Goal: Answer question/provide support: Share knowledge or assist other users

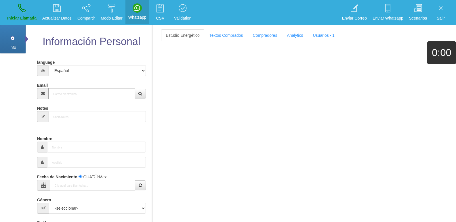
click at [60, 95] on input "Email" at bounding box center [91, 93] width 87 height 11
paste input "[EMAIL_ADDRESS][DOMAIN_NAME]"
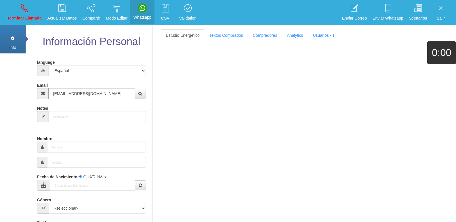
type input "[EMAIL_ADDRESS][DOMAIN_NAME]"
type input "6 Abr 1943"
select select "4"
type input "Comprador simple"
type input "[PERSON_NAME]"
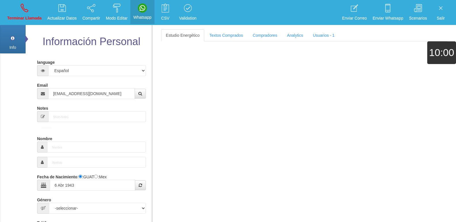
select select "2"
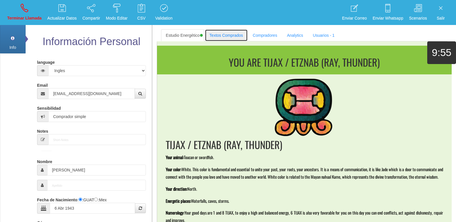
click at [219, 34] on link "Textos Comprados" at bounding box center [226, 35] width 43 height 12
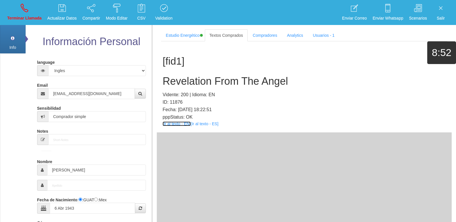
click at [171, 124] on link "[Ir al texto - EN]" at bounding box center [177, 124] width 28 height 5
drag, startPoint x: 192, startPoint y: 89, endPoint x: 188, endPoint y: 84, distance: 6.5
click at [192, 87] on div "[fid1] Revelation From The Angel Vidente: 200 | Idioma: EN ID: 11876 Fecha: [DA…" at bounding box center [304, 86] width 295 height 91
click at [186, 83] on h2 "Revelation From The Angel" at bounding box center [304, 82] width 283 height 12
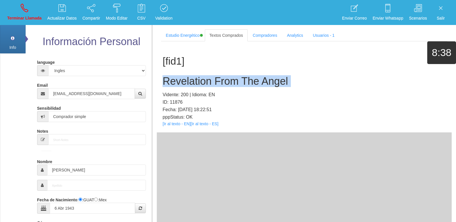
click at [186, 83] on h2 "Revelation From The Angel" at bounding box center [304, 82] width 283 height 12
copy h2 "Revelation From The Angel"
click at [30, 20] on p "Terminar Llamada" at bounding box center [24, 18] width 35 height 7
select select "0"
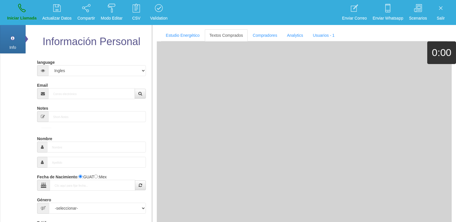
click at [73, 99] on form "language Español Portugues [PERSON_NAME] Email Sensibilidad Notes Comprador de …" at bounding box center [91, 190] width 100 height 265
click at [71, 97] on input "Email" at bounding box center [91, 93] width 87 height 11
paste input "[EMAIL_ADDRESS][DOMAIN_NAME]"
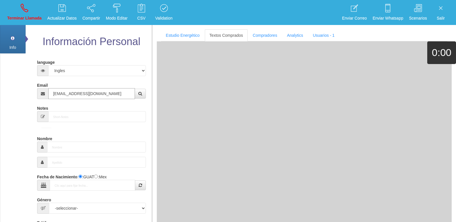
type input "[EMAIL_ADDRESS][DOMAIN_NAME]"
type input "11 Ago 1953"
type input "Comprador bajo"
type input "[PERSON_NAME]"
select select "2"
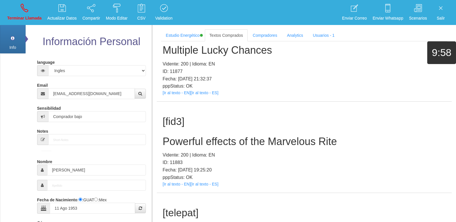
scroll to position [152, 0]
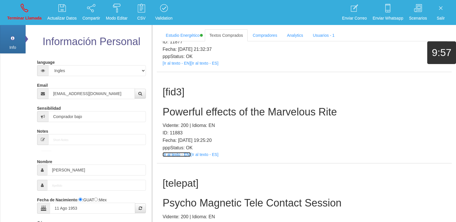
click at [182, 155] on link "[Ir al texto - EN]" at bounding box center [177, 154] width 28 height 5
click at [206, 105] on div "[fid3] Powerful effects of the Marvelous Rite Vidente: 200 | Idioma: EN ID: 118…" at bounding box center [304, 117] width 295 height 91
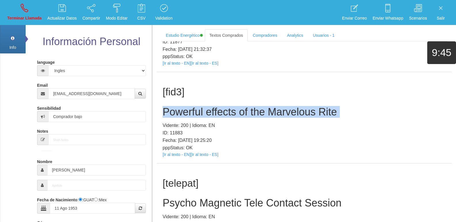
click at [206, 105] on div "[fid3] Powerful effects of the Marvelous Rite Vidente: 200 | Idioma: EN ID: 118…" at bounding box center [304, 117] width 295 height 91
copy h2 "Powerful effects of the Marvelous Rite"
click at [24, 6] on icon at bounding box center [24, 7] width 7 height 9
select select "0"
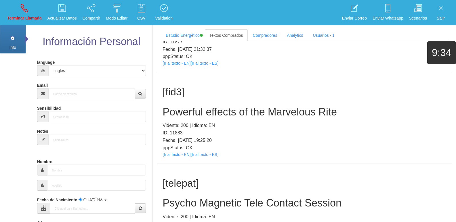
scroll to position [0, 0]
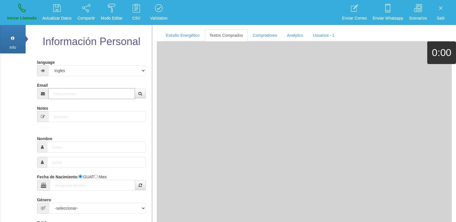
click at [82, 96] on input "Email" at bounding box center [91, 93] width 87 height 11
paste input "[EMAIL_ADDRESS][DOMAIN_NAME]"
type input "[EMAIL_ADDRESS][DOMAIN_NAME]"
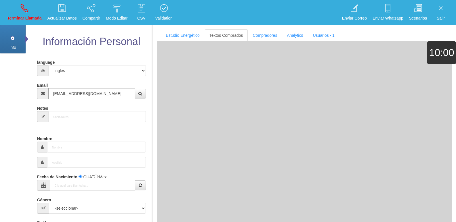
type input "[DATE]"
type input "Comprador simple"
type input "[PERSON_NAME]"
select select "2"
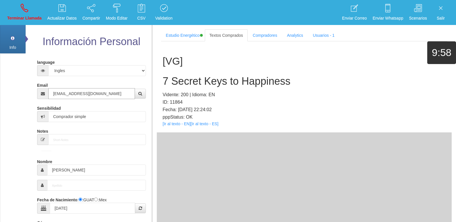
type input "[EMAIL_ADDRESS][DOMAIN_NAME]"
click at [177, 125] on div "[VG] 7 Secret Keys to Happiness Vidente: 200 | Idioma: EN ID: 11864 Fecha: [DAT…" at bounding box center [304, 86] width 295 height 91
click at [177, 125] on link "[Ir al texto - EN]" at bounding box center [177, 124] width 28 height 5
click at [213, 78] on h2 "7 Secret Keys to Happiness" at bounding box center [304, 82] width 283 height 12
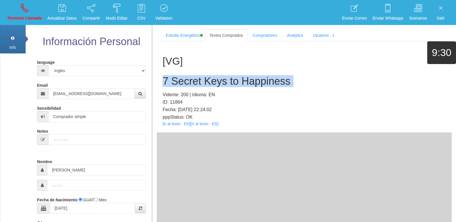
click at [213, 78] on h2 "7 Secret Keys to Happiness" at bounding box center [304, 82] width 283 height 12
copy h2 "7 Secret Keys to Happiness"
click at [27, 4] on icon at bounding box center [24, 7] width 7 height 9
select select "0"
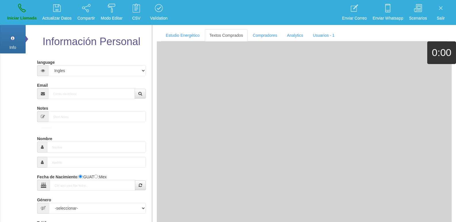
click at [74, 87] on div "Email" at bounding box center [91, 90] width 109 height 19
paste input "[EMAIL_ADDRESS][DOMAIN_NAME]"
click at [74, 91] on input "Email" at bounding box center [91, 93] width 87 height 11
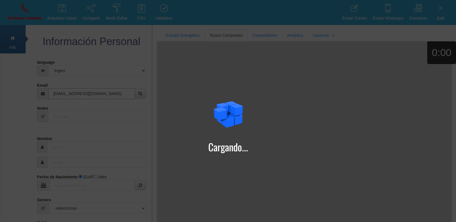
type input "[EMAIL_ADDRESS][DOMAIN_NAME]"
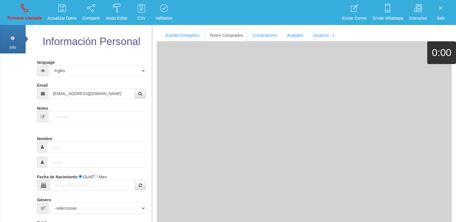
type input "[DATE]"
type input "Comprador bajo"
type input "[PERSON_NAME]"
select select "1"
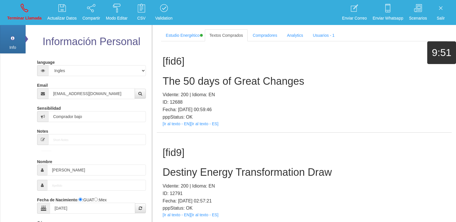
click at [357, 60] on h1 "[fid6]" at bounding box center [304, 61] width 283 height 11
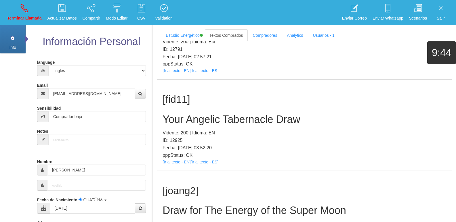
scroll to position [128, 0]
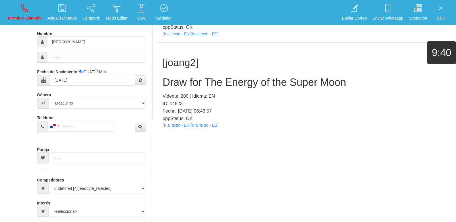
click at [167, 124] on link "[Ir al texto - EN]" at bounding box center [177, 125] width 28 height 5
click at [181, 82] on h2 "Draw for The Energy of the Super Moon" at bounding box center [304, 83] width 283 height 12
click at [181, 81] on h2 "Draw for The Energy of the Super Moon" at bounding box center [304, 83] width 283 height 12
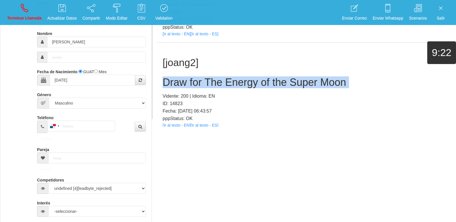
drag, startPoint x: 181, startPoint y: 81, endPoint x: 7, endPoint y: 24, distance: 182.9
click at [176, 81] on h2 "Draw for The Energy of the Super Moon" at bounding box center [304, 83] width 283 height 12
copy h2 "Draw for The Energy of the Super Moon"
click at [14, 13] on link "Terminar Llamada" at bounding box center [24, 13] width 39 height 22
select select "0"
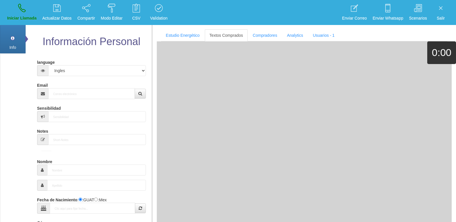
scroll to position [0, 0]
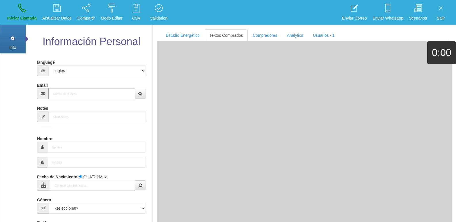
click at [84, 93] on input "Email" at bounding box center [91, 93] width 87 height 11
paste input "[EMAIL_ADDRESS][DOMAIN_NAME]"
type input "[EMAIL_ADDRESS][DOMAIN_NAME]"
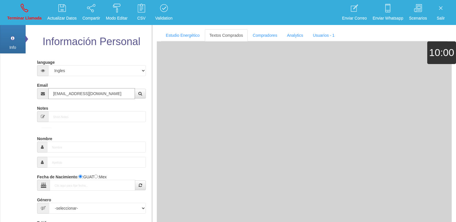
type input "[DATE]"
type input "Comprador simple"
type input "[PERSON_NAME]"
select select "2"
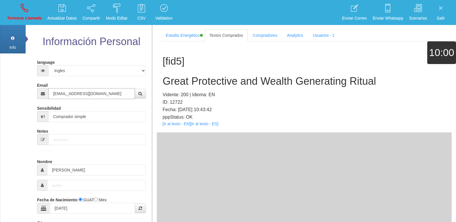
type input "[EMAIL_ADDRESS][DOMAIN_NAME]"
click at [181, 125] on link "[Ir al texto - EN]" at bounding box center [177, 124] width 28 height 5
click at [201, 77] on h2 "Great Protective and Wealth Generating Ritual" at bounding box center [304, 82] width 283 height 12
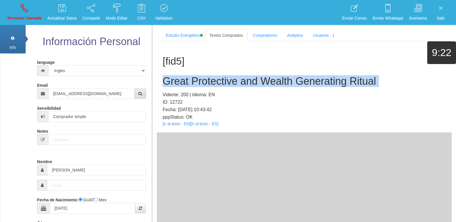
drag, startPoint x: 201, startPoint y: 77, endPoint x: 144, endPoint y: 89, distance: 58.4
click at [200, 77] on h2 "Great Protective and Wealth Generating Ritual" at bounding box center [304, 82] width 283 height 12
copy h2 "Great Protective and Wealth Generating Ritual"
click at [21, 13] on link "Terminar Llamada" at bounding box center [24, 13] width 39 height 22
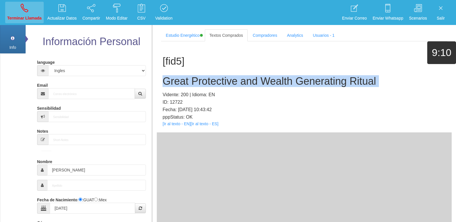
select select "0"
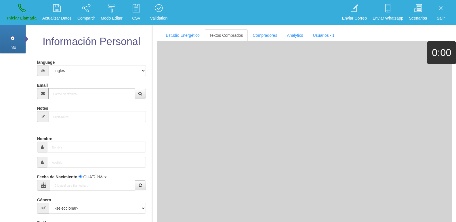
click at [72, 91] on input "Email" at bounding box center [91, 93] width 87 height 11
paste input "[EMAIL_ADDRESS][DOMAIN_NAME]"
type input "[EMAIL_ADDRESS][DOMAIN_NAME]"
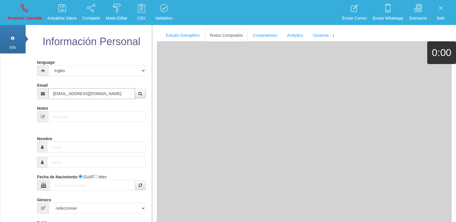
type input "1 Dic 1962"
type input "Excelente Comprador"
type input "[PERSON_NAME]"
select select "1"
type input "[PHONE_NUMBER]"
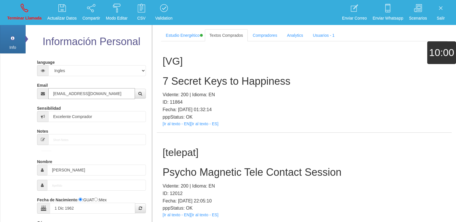
type input "[EMAIL_ADDRESS][DOMAIN_NAME]"
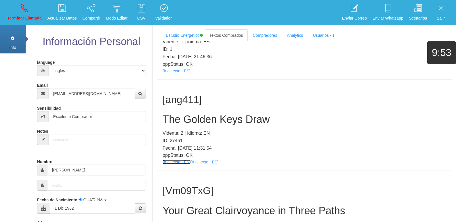
click at [172, 163] on link "[Ir al texto - EN]" at bounding box center [177, 162] width 28 height 5
click at [186, 107] on div "[ang411] The Golden Keys Draw Vidente: 2 | Idioma: EN ID: 27461 Fecha: [DATE] 1…" at bounding box center [304, 125] width 295 height 91
click at [185, 109] on div "[ang411] The Golden Keys Draw Vidente: 2 | Idioma: EN ID: 27461 Fecha: [DATE] 1…" at bounding box center [304, 125] width 295 height 91
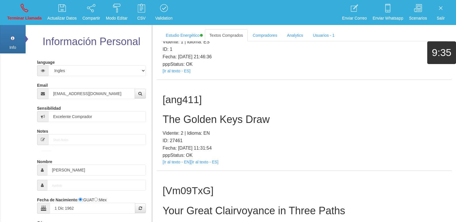
click at [181, 115] on h2 "The Golden Keys Draw" at bounding box center [304, 120] width 283 height 12
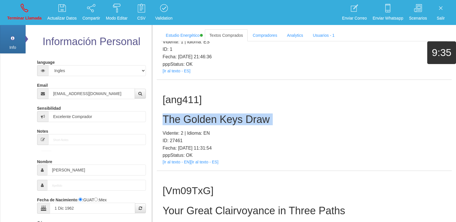
click at [181, 115] on h2 "The Golden Keys Draw" at bounding box center [304, 120] width 283 height 12
copy h2 "The Golden Keys Draw"
drag, startPoint x: 28, startPoint y: 3, endPoint x: 246, endPoint y: 38, distance: 221.1
click at [28, 3] on link "Terminar Llamada" at bounding box center [24, 13] width 39 height 22
select select "0"
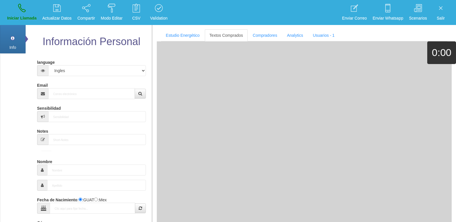
scroll to position [0, 0]
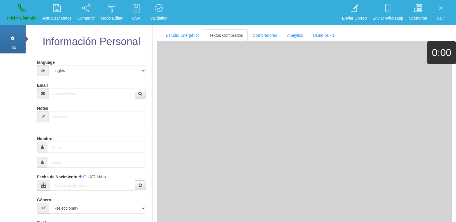
drag, startPoint x: 60, startPoint y: 101, endPoint x: 54, endPoint y: 97, distance: 7.3
click at [59, 101] on form "language Español Portugues [PERSON_NAME] Email Sensibilidad Notes Comprador de …" at bounding box center [91, 190] width 100 height 265
paste input "[PERSON_NAME][EMAIL_ADDRESS][DOMAIN_NAME]"
click at [53, 95] on input "Email" at bounding box center [91, 93] width 87 height 11
type input "[PERSON_NAME][EMAIL_ADDRESS][DOMAIN_NAME]"
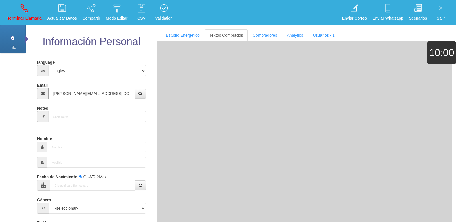
type input "[DATE]"
select select
type input "Comprador simple"
type input "[PERSON_NAME]"
select select "2"
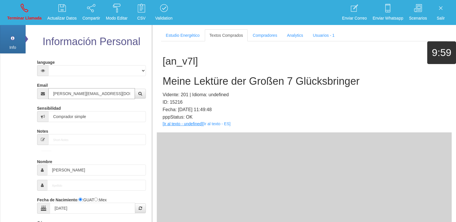
type input "[PERSON_NAME][EMAIL_ADDRESS][DOMAIN_NAME]"
click at [169, 125] on link "[Ir al texto - undefined]" at bounding box center [183, 124] width 40 height 5
click at [173, 79] on h2 "Meine Lektüre der Großen 7 Glücksbringer" at bounding box center [304, 82] width 283 height 12
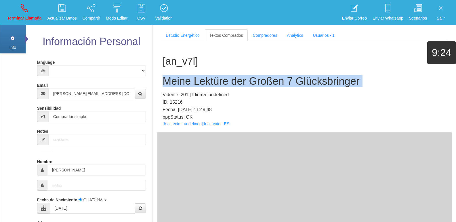
click at [173, 79] on h2 "Meine Lektüre der Großen 7 Glücksbringer" at bounding box center [304, 82] width 283 height 12
copy h2 "Meine Lektüre der Großen 7 Glücksbringer"
click at [36, 12] on link "Terminar Llamada" at bounding box center [24, 13] width 39 height 22
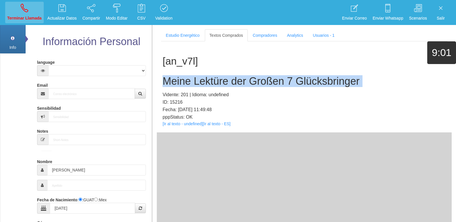
select select "0"
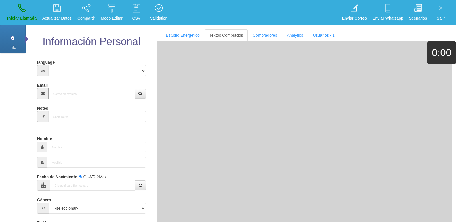
click at [83, 94] on input "Email" at bounding box center [91, 93] width 87 height 11
paste input "[EMAIL_ADDRESS][DOMAIN_NAME]"
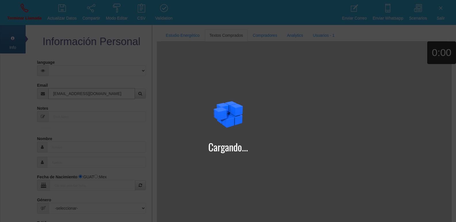
type input "[EMAIL_ADDRESS][DOMAIN_NAME]"
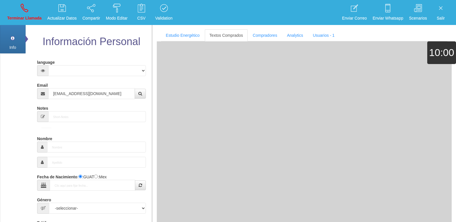
type input "[DATE]"
select select "1"
type input "Excelente Comprador"
type input "[PERSON_NAME]"
select select "1"
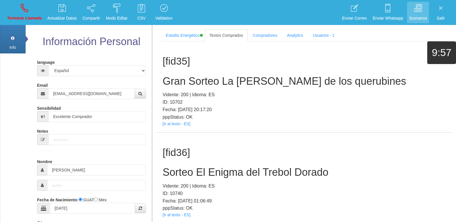
scroll to position [2703, 0]
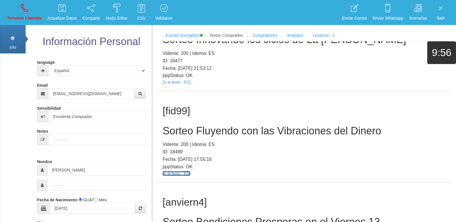
click at [172, 171] on link "[Ir al texto - ES]" at bounding box center [177, 173] width 28 height 5
click at [238, 125] on h2 "Sorteo Fluyendo con las Vibraciones del Dinero" at bounding box center [304, 131] width 283 height 12
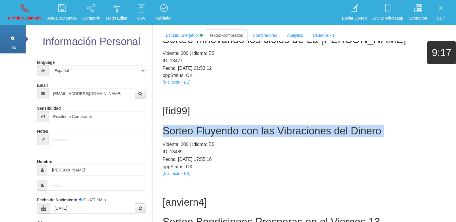
drag, startPoint x: 238, startPoint y: 114, endPoint x: 20, endPoint y: 99, distance: 218.3
click at [237, 125] on h2 "Sorteo Fluyendo con las Vibraciones del Dinero" at bounding box center [304, 131] width 283 height 12
copy h2 "Sorteo Fluyendo con las Vibraciones del Dinero"
click at [19, 14] on link "Terminar Llamada" at bounding box center [24, 13] width 39 height 22
select select "0"
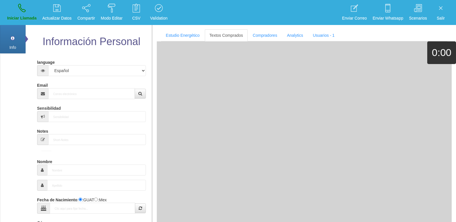
scroll to position [0, 0]
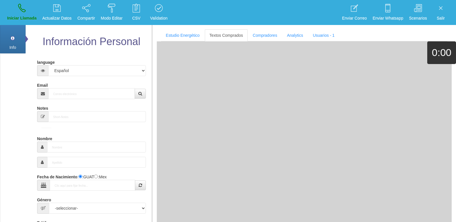
drag, startPoint x: 80, startPoint y: 101, endPoint x: 77, endPoint y: 99, distance: 3.5
click at [80, 101] on form "language Español Portugues [PERSON_NAME] Email Sensibilidad Notes Comprador de …" at bounding box center [91, 190] width 100 height 265
paste input "[EMAIL_ADDRESS][DOMAIN_NAME]"
click at [77, 98] on input "Email" at bounding box center [91, 93] width 87 height 11
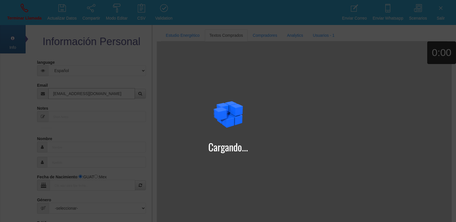
type input "[EMAIL_ADDRESS][DOMAIN_NAME]"
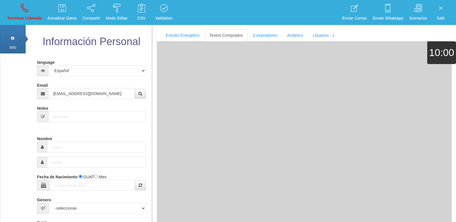
type input "31 Ago 1964"
select select "4"
type input "Comprador bajo"
type input "Debra"
select select "2"
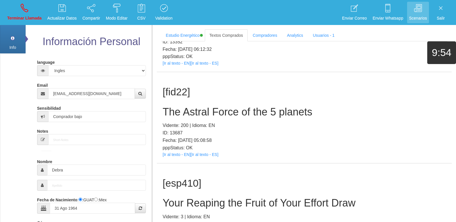
scroll to position [121, 0]
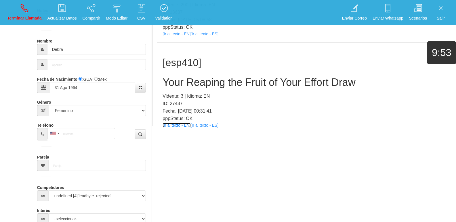
click at [171, 125] on link "[Ir al texto - EN]" at bounding box center [177, 125] width 28 height 5
click at [196, 87] on h2 "Your Reaping the Fruit of Your Effort Draw" at bounding box center [304, 83] width 283 height 12
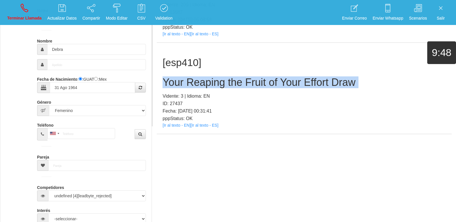
click at [196, 87] on h2 "Your Reaping the Fruit of Your Effort Draw" at bounding box center [304, 83] width 283 height 12
copy h2 "Your Reaping the Fruit of Your Effort Draw"
click at [21, 5] on icon at bounding box center [24, 7] width 7 height 9
select select "0"
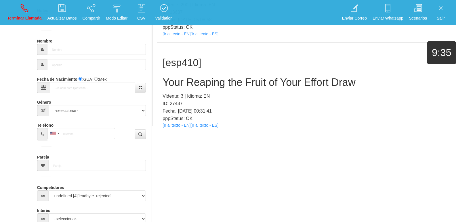
scroll to position [0, 0]
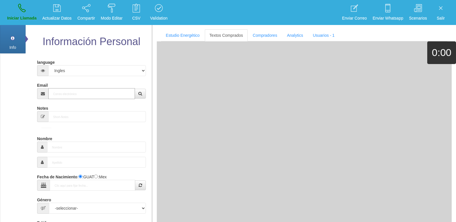
click at [83, 97] on input "Email" at bounding box center [91, 93] width 87 height 11
paste input "[EMAIL_ADDRESS][DOMAIN_NAME]"
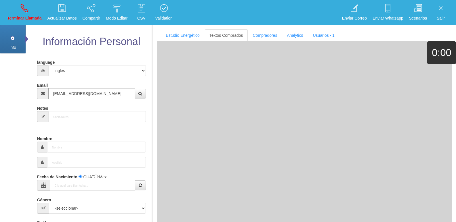
type input "[EMAIL_ADDRESS][DOMAIN_NAME]"
type input "1 Abr 1955"
type input "Buen Comprador"
type input "[PERSON_NAME]"
select select "2"
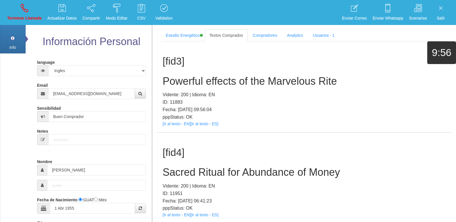
scroll to position [121, 0]
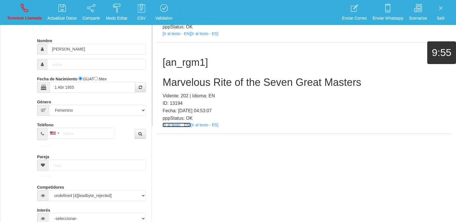
click at [179, 125] on link "[Ir al texto - EN]" at bounding box center [177, 125] width 28 height 5
click at [230, 74] on div "[an_rgm1] Marvelous Rite of the Seven Great Masters Vidente: 202 | Idioma: EN I…" at bounding box center [304, 88] width 295 height 91
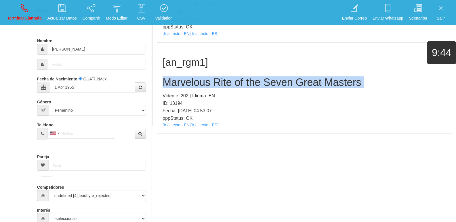
click at [230, 74] on div "[an_rgm1] Marvelous Rite of the Seven Great Masters Vidente: 202 | Idioma: EN I…" at bounding box center [304, 88] width 295 height 91
copy h2 "Marvelous Rite of the Seven Great Masters"
click at [34, 9] on link "Terminar Llamada" at bounding box center [24, 13] width 39 height 22
select select "0"
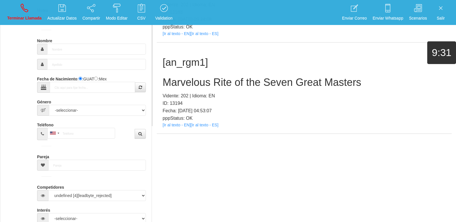
scroll to position [0, 0]
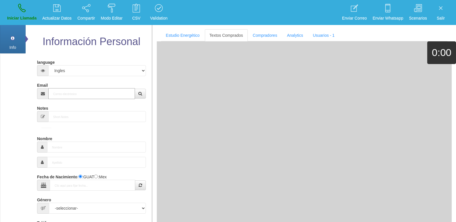
click at [83, 97] on input "Email" at bounding box center [91, 93] width 87 height 11
paste input "[EMAIL_ADDRESS][DOMAIN_NAME]"
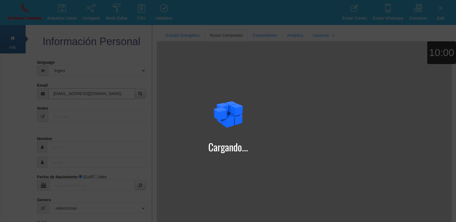
type input "[EMAIL_ADDRESS][DOMAIN_NAME]"
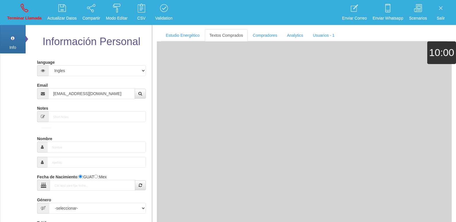
type input "[DATE]"
type input "Buen Comprador"
type input "[PERSON_NAME]"
select select "1"
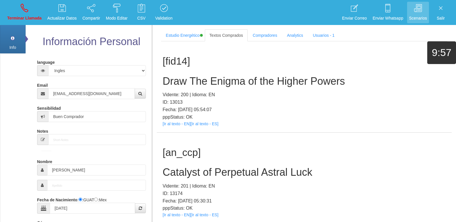
scroll to position [236, 0]
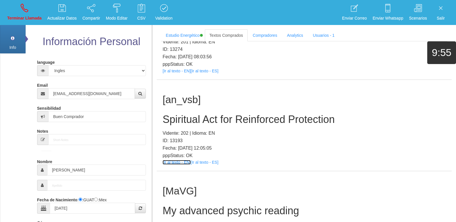
click at [163, 164] on link "[Ir al texto - EN]" at bounding box center [177, 162] width 28 height 5
click at [215, 118] on h2 "Spiritual Act for Reinforced Protection" at bounding box center [304, 120] width 283 height 12
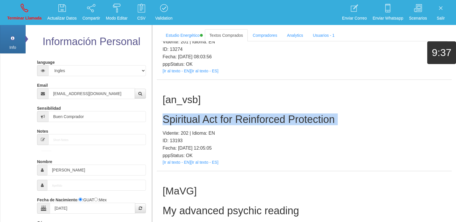
click at [215, 118] on h2 "Spiritual Act for Reinforced Protection" at bounding box center [304, 120] width 283 height 12
click at [43, 9] on link "Terminar Llamada" at bounding box center [24, 13] width 39 height 22
select select "0"
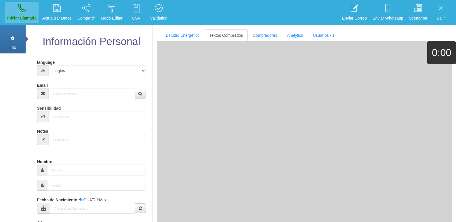
scroll to position [0, 0]
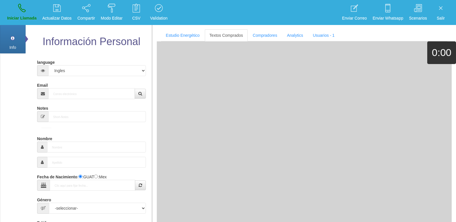
click at [90, 87] on div "Email" at bounding box center [91, 90] width 109 height 19
paste input "[EMAIL_ADDRESS][DOMAIN_NAME]"
click at [89, 92] on input "[EMAIL_ADDRESS][DOMAIN_NAME]" at bounding box center [91, 93] width 87 height 11
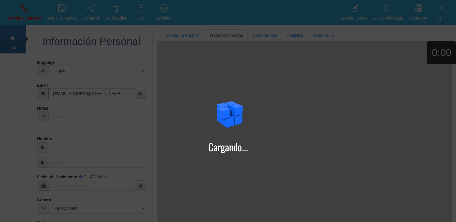
type input "[EMAIL_ADDRESS][DOMAIN_NAME]"
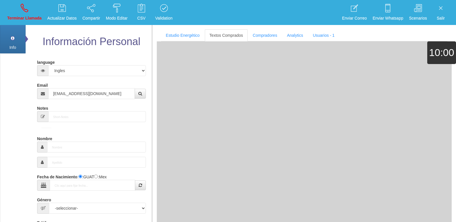
type input "[DATE]"
select select "3"
type input "Excelente Comprador"
type input "[PERSON_NAME]"
select select "2"
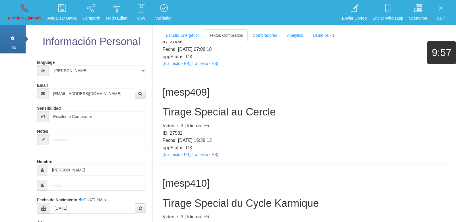
scroll to position [121, 0]
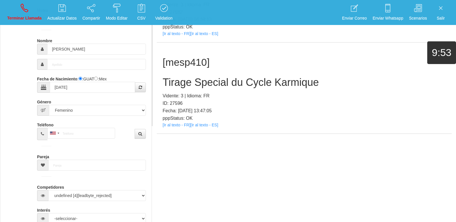
click at [174, 128] on div "[mesp410] Tirage Special du Cycle Karmique Vidente: 3 | Idioma: FR ID: 27596 Fe…" at bounding box center [304, 88] width 295 height 91
click at [175, 127] on link "[Ir al texto - FR]" at bounding box center [177, 125] width 28 height 5
click at [186, 78] on h2 "Tirage Special du Cycle Karmique" at bounding box center [304, 83] width 283 height 12
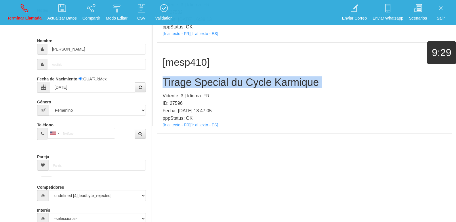
click at [186, 78] on h2 "Tirage Special du Cycle Karmique" at bounding box center [304, 83] width 283 height 12
click at [18, 7] on link "Terminar Llamada" at bounding box center [24, 13] width 39 height 22
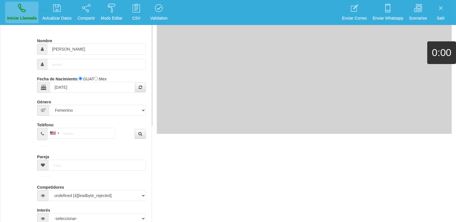
select select "0"
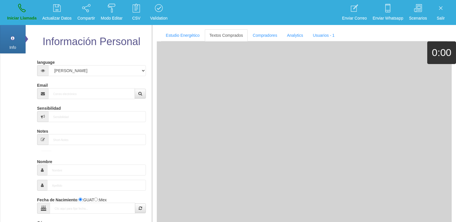
scroll to position [0, 0]
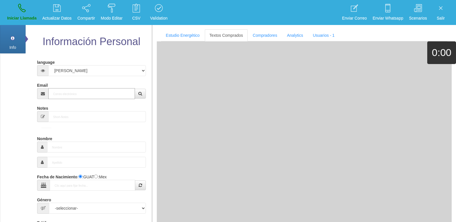
click at [77, 96] on input "Email" at bounding box center [91, 93] width 87 height 11
paste input "[PERSON_NAME][EMAIL_ADDRESS][DOMAIN_NAME]"
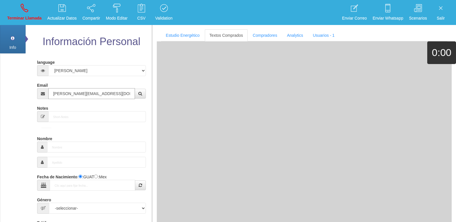
type input "[PERSON_NAME][EMAIL_ADDRESS][DOMAIN_NAME]"
type input "[DATE]"
select select "4"
type input "Comprador simple"
type input "[PERSON_NAME]"
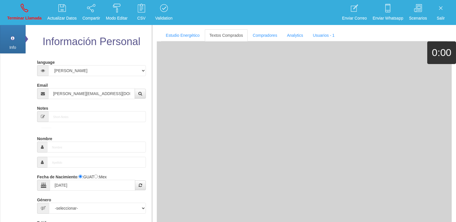
select select "1"
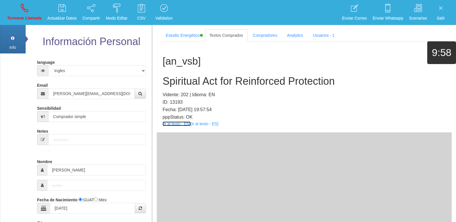
click at [179, 124] on link "[Ir al texto - EN]" at bounding box center [177, 124] width 28 height 5
click at [173, 75] on div "[an_vsb] Spiritual Act for Reinforced Protection Vidente: 202 | Idioma: EN ID: …" at bounding box center [304, 86] width 295 height 91
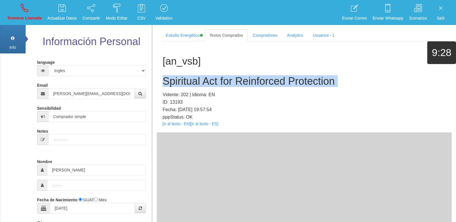
click at [173, 75] on div "[an_vsb] Spiritual Act for Reinforced Protection Vidente: 202 | Idioma: EN ID: …" at bounding box center [304, 86] width 295 height 91
click at [20, 10] on link "Terminar Llamada" at bounding box center [24, 13] width 39 height 22
select select "0"
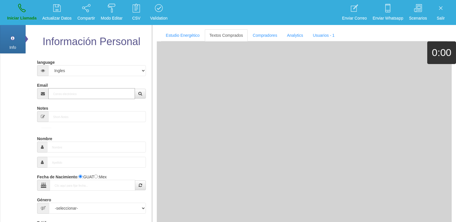
click at [72, 91] on input "Email" at bounding box center [91, 93] width 87 height 11
paste input "[EMAIL_ADDRESS][DOMAIN_NAME]"
type input "[EMAIL_ADDRESS][DOMAIN_NAME]"
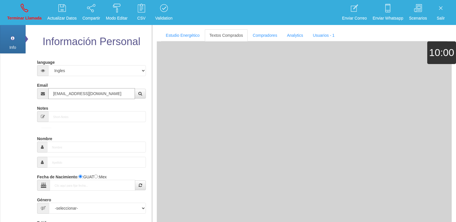
type input "2 Abr 1946"
type input "Comprador simple"
type input "[PERSON_NAME]"
select select "2"
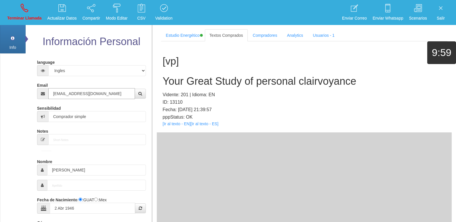
type input "[EMAIL_ADDRESS][DOMAIN_NAME]"
click at [175, 125] on link "[Ir al texto - EN]" at bounding box center [177, 124] width 28 height 5
click at [169, 77] on h2 "Your Great Study of personal clairvoyance" at bounding box center [304, 82] width 283 height 12
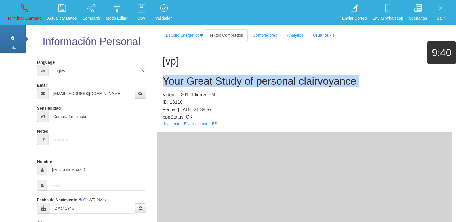
click at [169, 77] on h2 "Your Great Study of personal clairvoyance" at bounding box center [304, 82] width 283 height 12
click at [32, 21] on p "Terminar Llamada" at bounding box center [24, 18] width 35 height 7
select select "0"
